Goal: Information Seeking & Learning: Learn about a topic

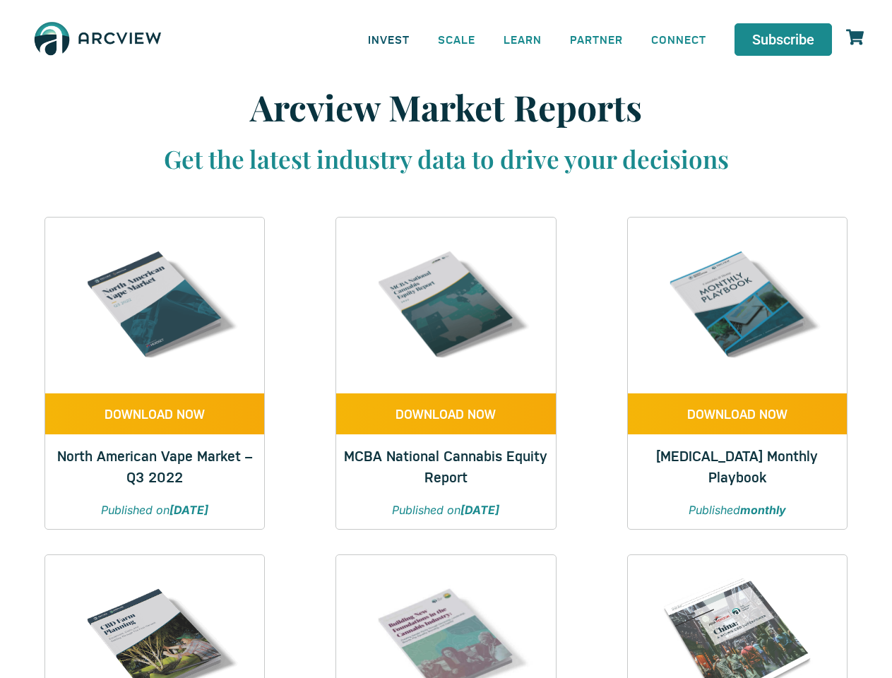
click at [388, 39] on link "INVEST" at bounding box center [389, 39] width 70 height 32
click at [457, 39] on link "SCALE" at bounding box center [457, 39] width 66 height 32
click at [523, 39] on link "LEARN" at bounding box center [522, 39] width 66 height 32
click at [679, 39] on link "CONNECT" at bounding box center [678, 39] width 83 height 32
